Goal: Contribute content: Contribute content

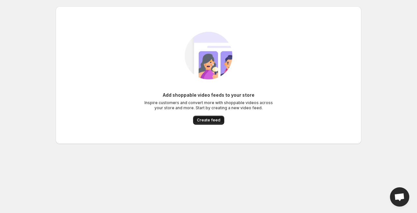
click at [209, 119] on span "Create feed" at bounding box center [209, 120] width 24 height 5
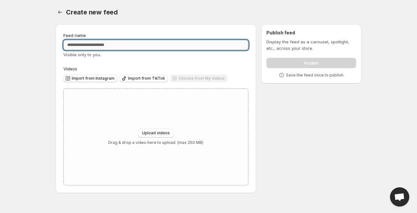
click at [133, 46] on input "Feed name" at bounding box center [155, 45] width 185 height 10
drag, startPoint x: 85, startPoint y: 47, endPoint x: 74, endPoint y: 48, distance: 11.3
click at [74, 48] on input "********" at bounding box center [155, 45] width 185 height 10
click at [84, 45] on input "**********" at bounding box center [155, 45] width 185 height 10
click at [82, 45] on input "**********" at bounding box center [155, 45] width 185 height 10
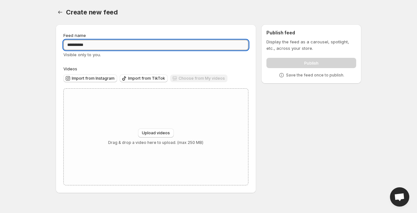
click at [84, 45] on input "**********" at bounding box center [155, 45] width 185 height 10
type input "**********"
click at [120, 121] on div "Upload videos Drag & drop a video here to upload. (max 250 MB)" at bounding box center [156, 137] width 184 height 97
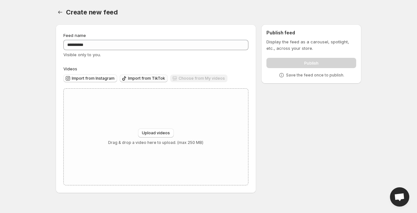
click at [138, 81] on span "Import from TikTok" at bounding box center [146, 78] width 37 height 5
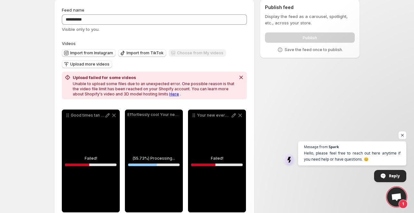
scroll to position [32, 0]
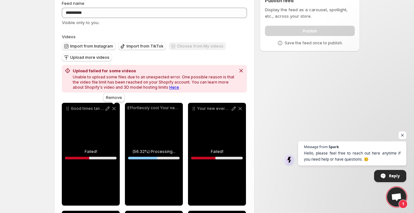
click at [115, 109] on icon at bounding box center [114, 109] width 6 height 6
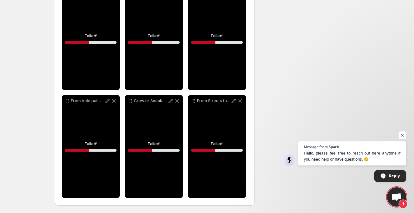
scroll to position [257, 0]
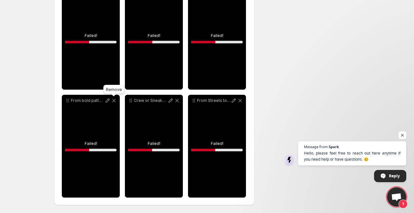
click at [114, 99] on icon at bounding box center [114, 101] width 6 height 6
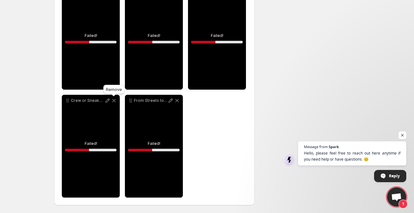
click at [114, 99] on icon at bounding box center [114, 101] width 6 height 6
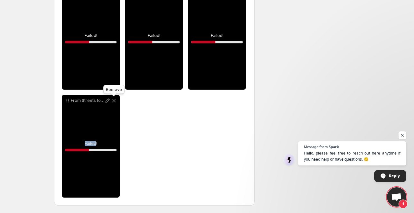
click at [114, 99] on icon at bounding box center [114, 101] width 6 height 6
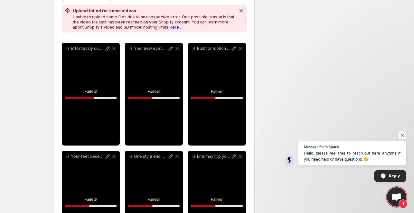
scroll to position [84, 0]
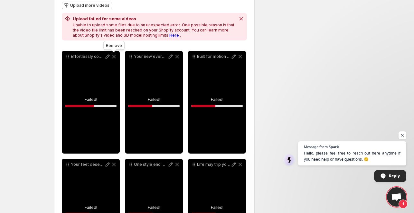
click at [113, 56] on icon at bounding box center [114, 57] width 4 height 4
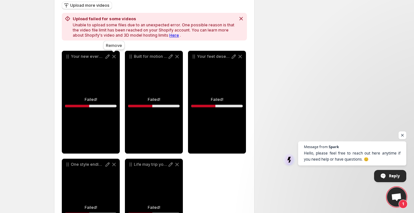
click at [113, 56] on icon at bounding box center [114, 57] width 4 height 4
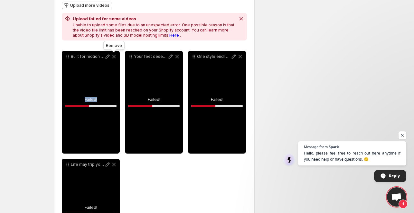
click at [113, 56] on icon at bounding box center [114, 57] width 4 height 4
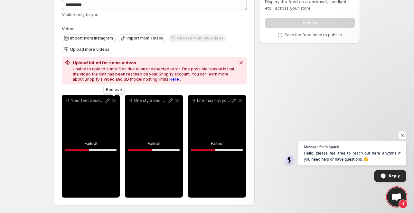
click at [115, 102] on icon at bounding box center [114, 101] width 4 height 4
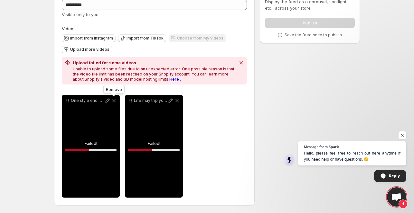
click at [115, 102] on icon at bounding box center [114, 101] width 4 height 4
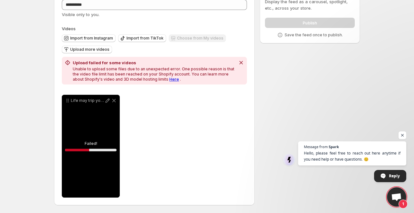
click at [90, 151] on div "Life may trip you up but FOOTLIB sneakers keep you moving in style" at bounding box center [91, 146] width 58 height 103
click at [108, 101] on icon at bounding box center [107, 101] width 6 height 6
click at [114, 99] on icon at bounding box center [114, 101] width 6 height 6
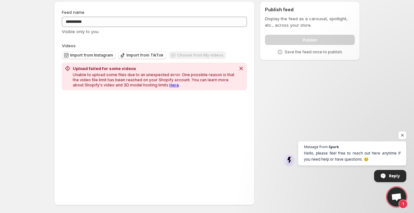
scroll to position [23, 0]
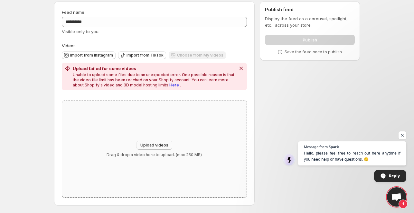
click at [152, 146] on span "Upload videos" at bounding box center [154, 145] width 28 height 5
click at [124, 56] on icon "button" at bounding box center [122, 55] width 6 height 6
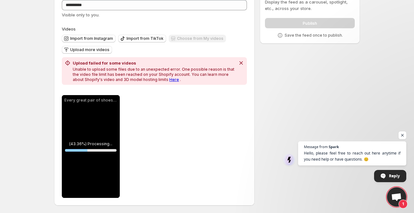
scroll to position [41, 0]
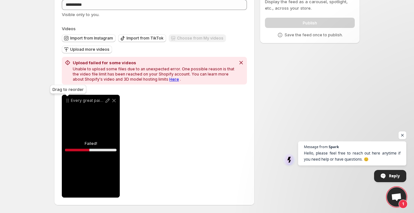
click at [68, 101] on icon at bounding box center [67, 101] width 6 height 6
click at [114, 101] on icon at bounding box center [114, 101] width 6 height 6
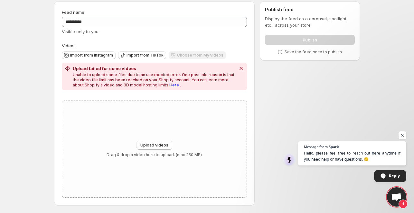
scroll to position [23, 0]
click at [240, 71] on icon "Dismiss notification" at bounding box center [241, 68] width 6 height 6
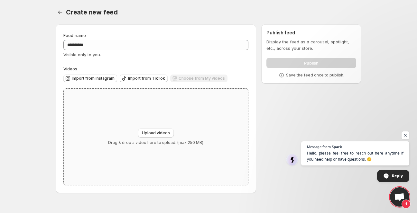
click at [152, 128] on div "Upload videos Drag & drop a video here to upload. (max 250 MB)" at bounding box center [156, 137] width 184 height 97
click at [153, 132] on span "Upload videos" at bounding box center [156, 133] width 28 height 5
type input "**********"
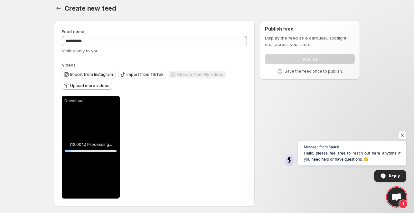
scroll to position [5, 0]
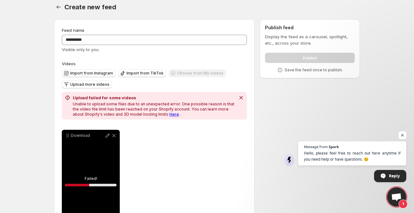
click at [169, 116] on link "Here" at bounding box center [174, 114] width 10 height 5
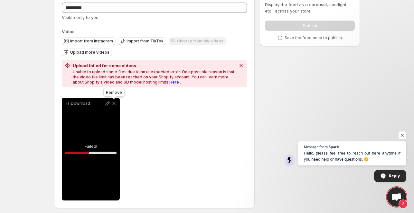
click at [114, 103] on icon at bounding box center [114, 103] width 6 height 6
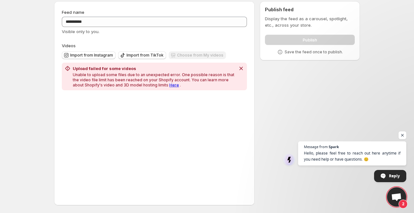
scroll to position [23, 0]
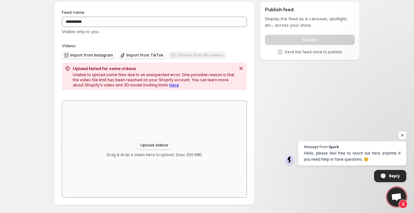
click at [153, 146] on span "Upload videos" at bounding box center [154, 145] width 28 height 5
type input "**********"
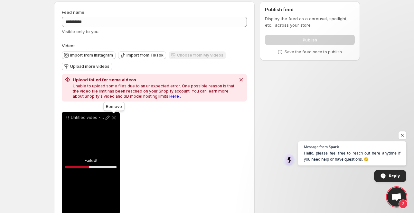
click at [113, 117] on icon at bounding box center [114, 118] width 4 height 4
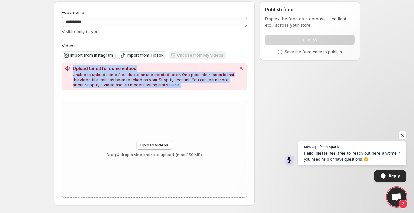
drag, startPoint x: 64, startPoint y: 66, endPoint x: 179, endPoint y: 85, distance: 115.8
click at [179, 87] on div "Upload failed for some videos Unable to upload some files due to an unexpected …" at bounding box center [149, 76] width 171 height 23
copy div "Upload failed for some videos Unable to upload some files due to an unexpected …"
click at [239, 68] on icon "Dismiss notification" at bounding box center [241, 68] width 6 height 6
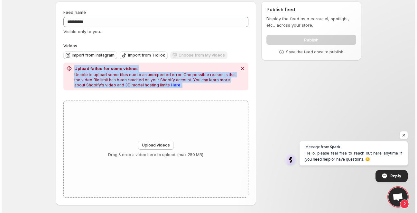
scroll to position [0, 0]
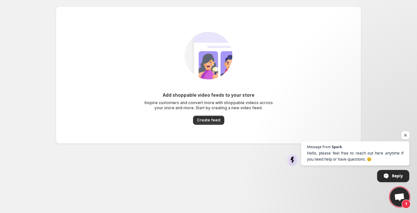
click at [403, 135] on span "Open chat" at bounding box center [406, 136] width 8 height 8
